Goal: Transaction & Acquisition: Purchase product/service

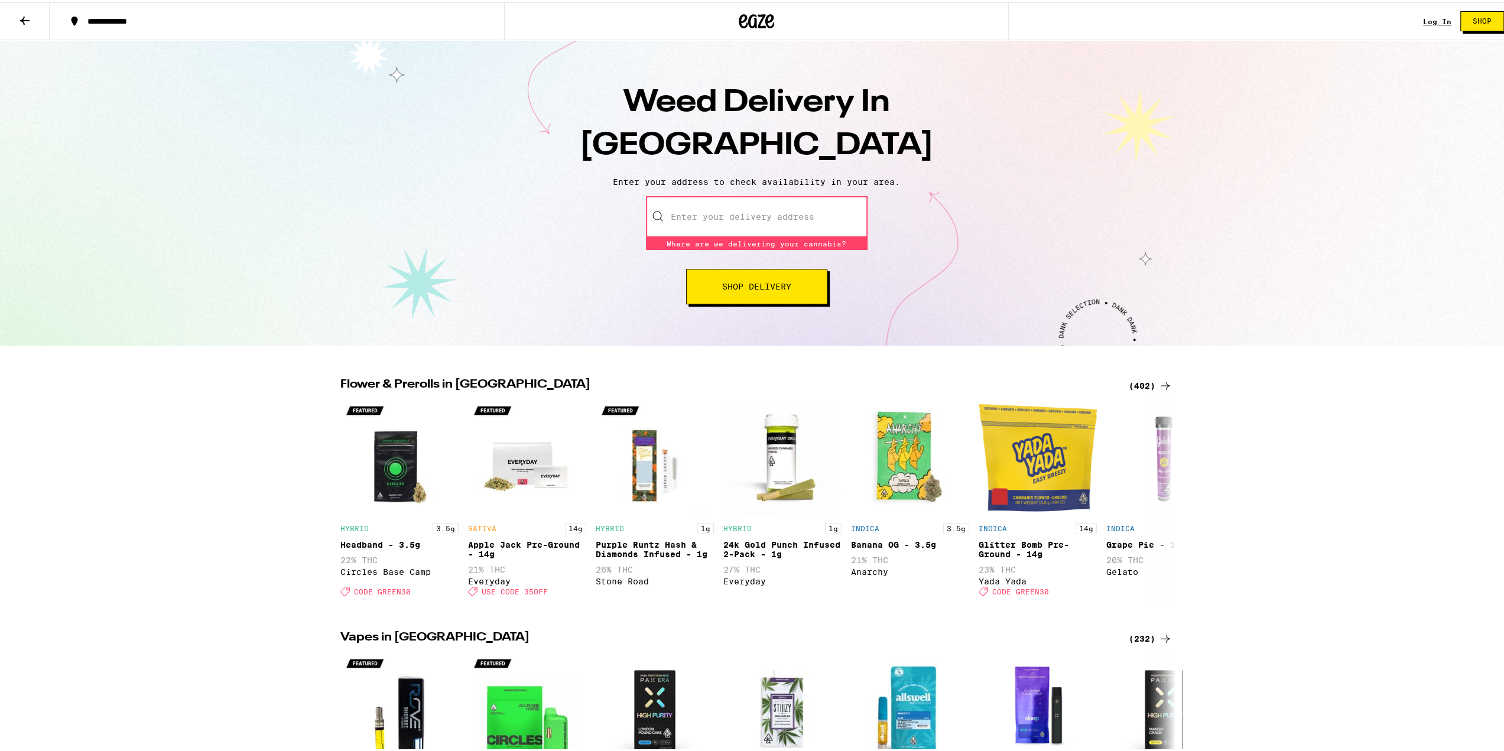
click at [356, 149] on div "Weed Delivery In San Francisco Enter your address to check availability in your…" at bounding box center [756, 190] width 1513 height 305
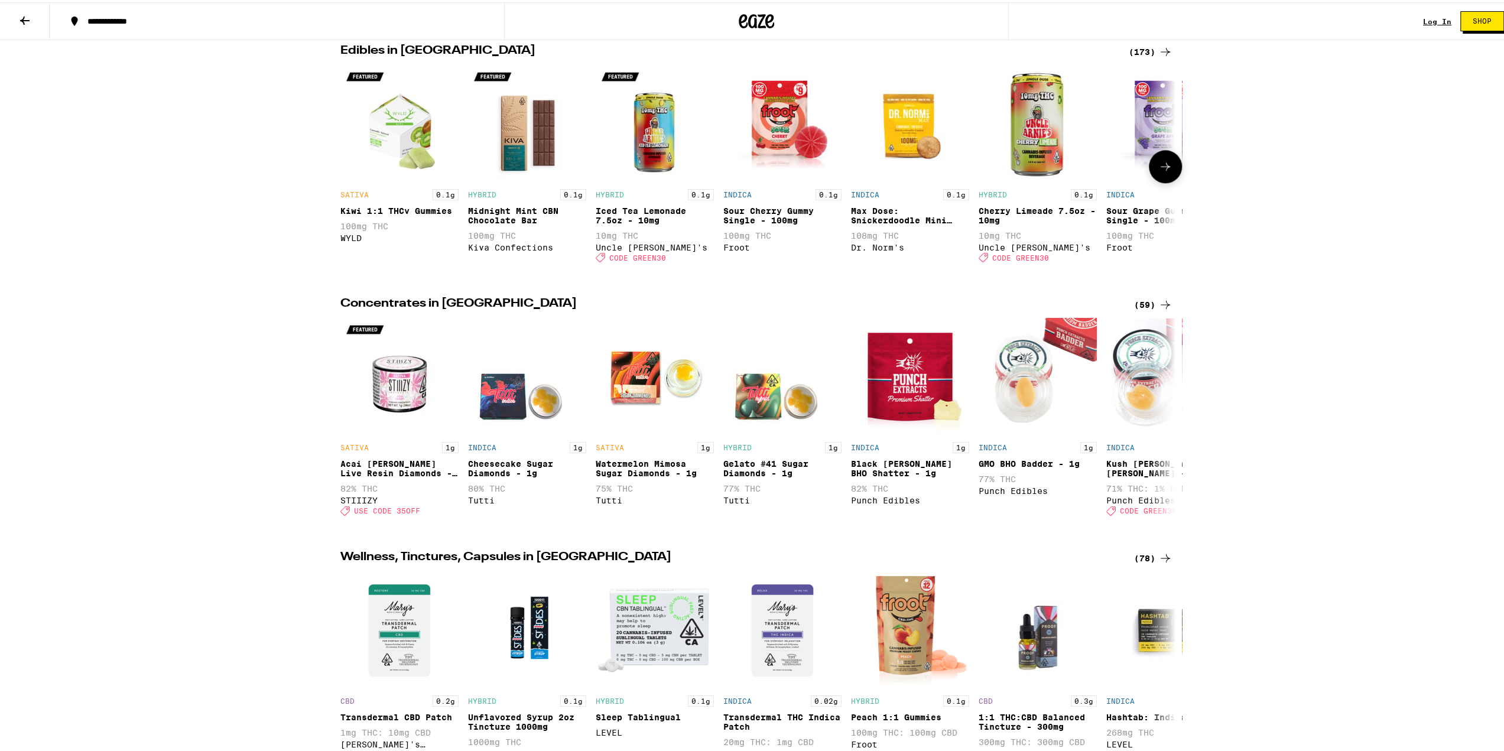
scroll to position [827, 0]
click at [1152, 310] on div "(59)" at bounding box center [1153, 302] width 38 height 14
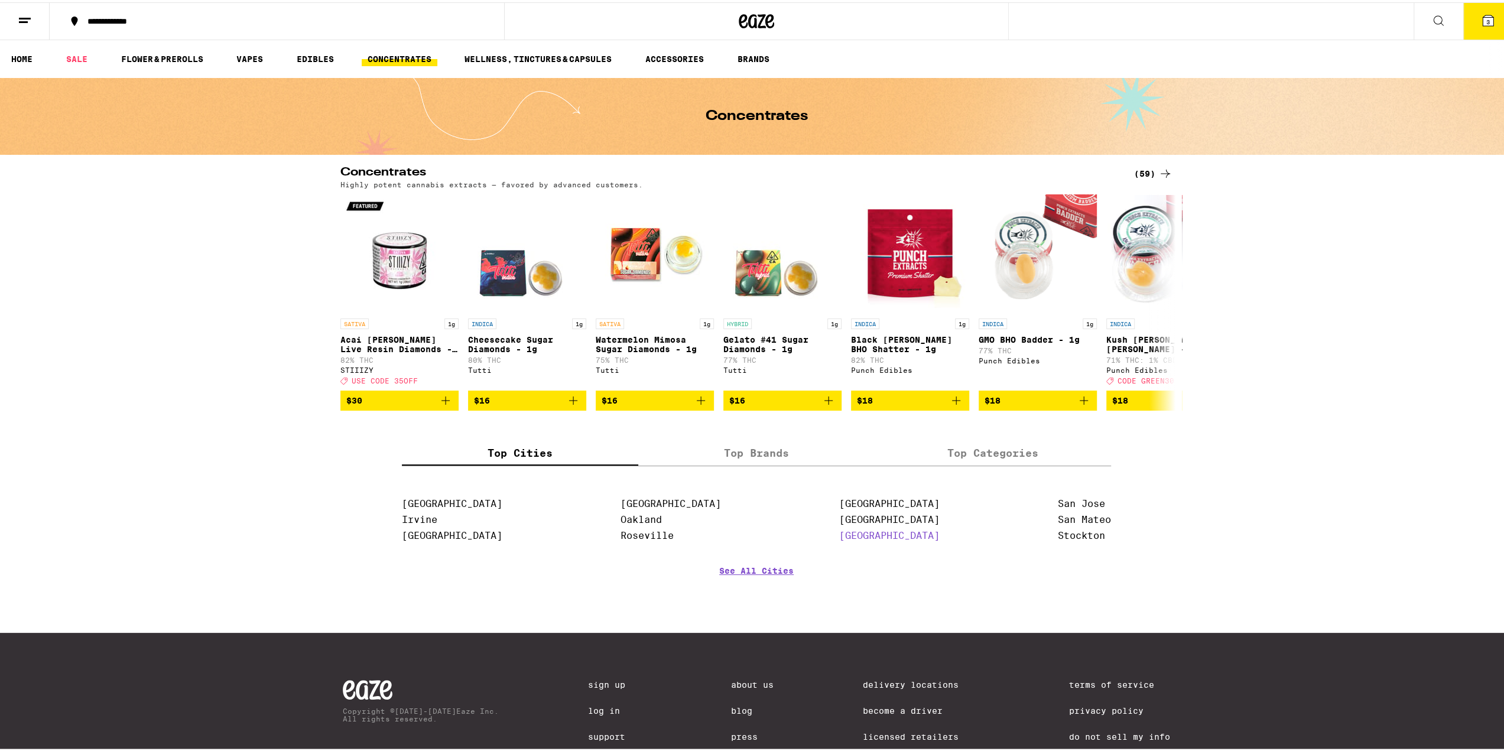
click at [855, 539] on link "[GEOGRAPHIC_DATA]" at bounding box center [889, 533] width 100 height 11
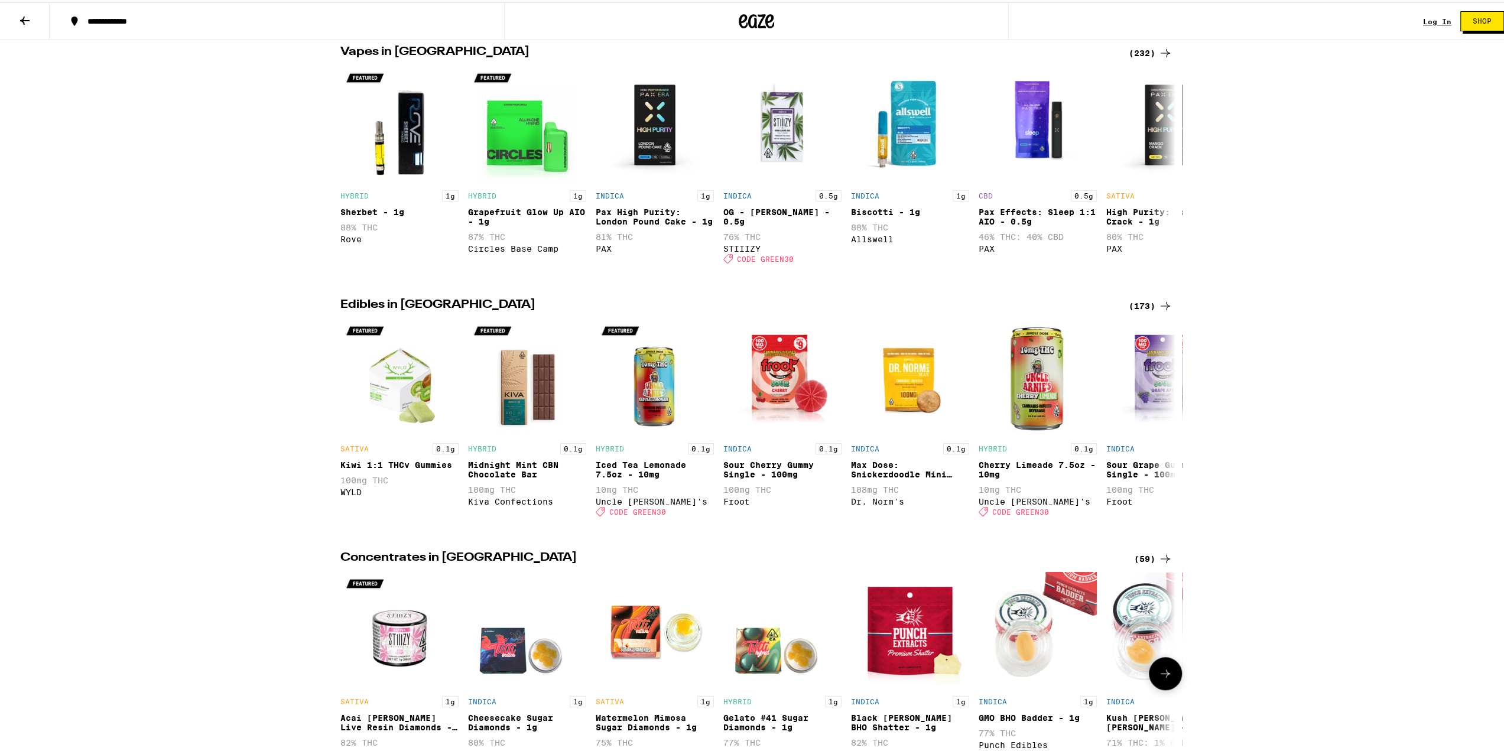
scroll to position [768, 0]
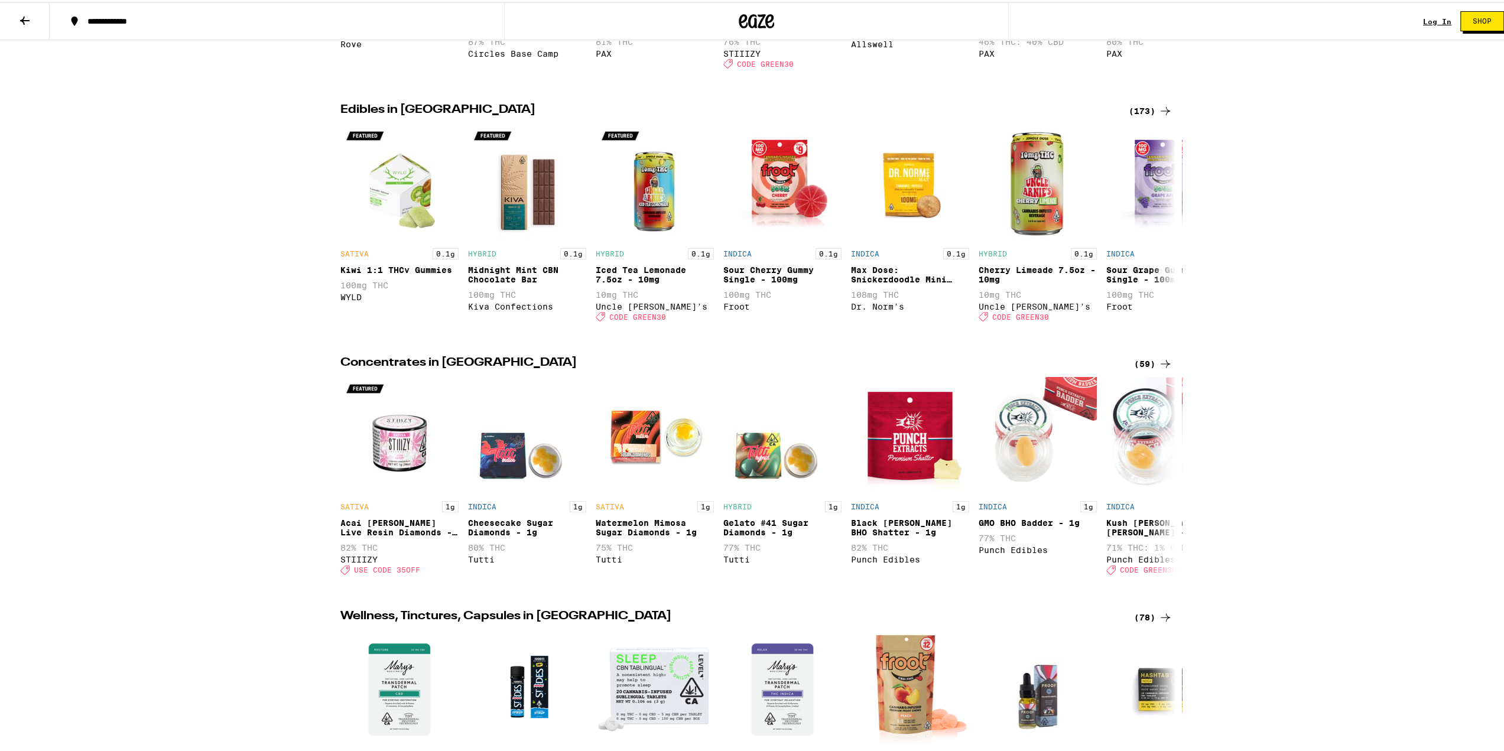
click at [1145, 369] on div "(59)" at bounding box center [1153, 362] width 38 height 14
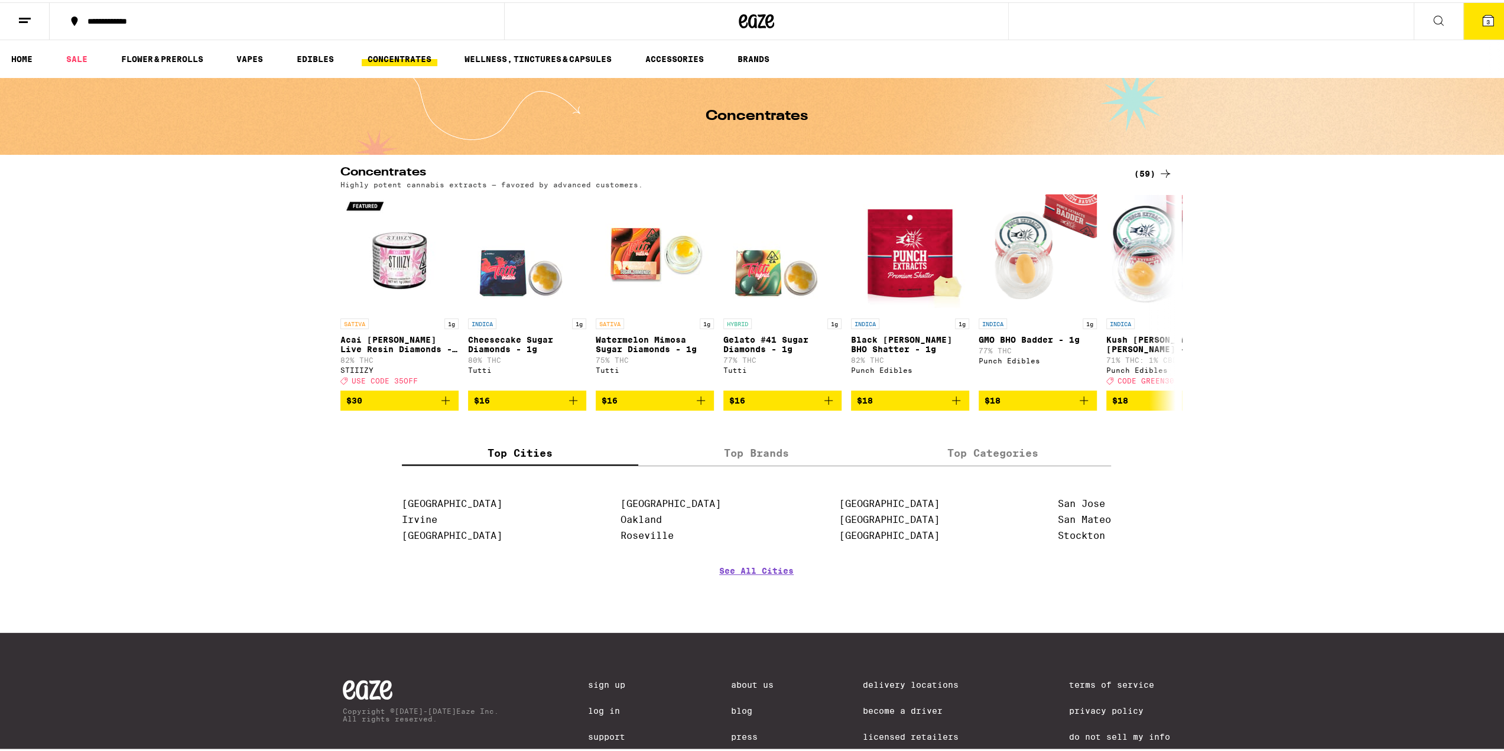
click at [1142, 171] on div "(59)" at bounding box center [1153, 171] width 38 height 14
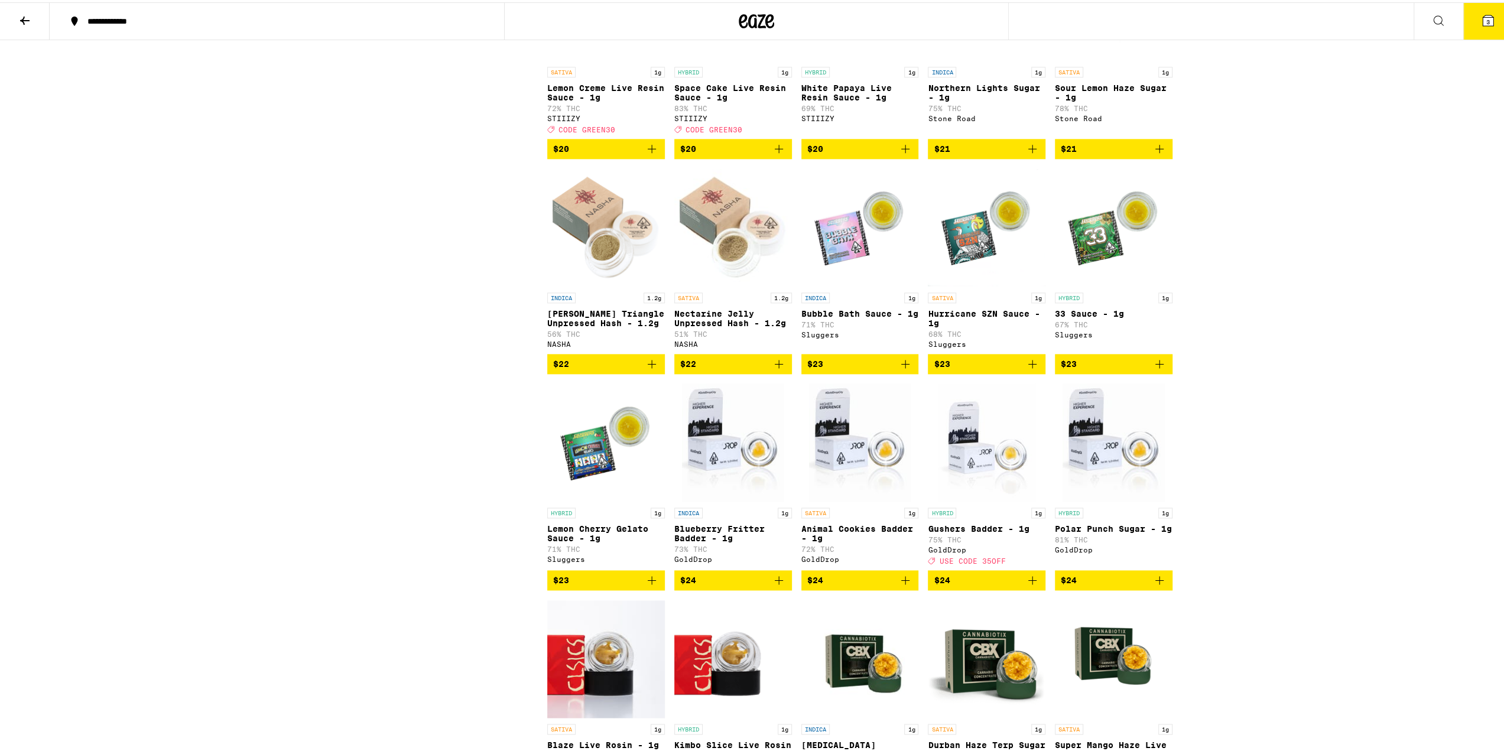
scroll to position [1300, 0]
